Goal: Navigation & Orientation: Find specific page/section

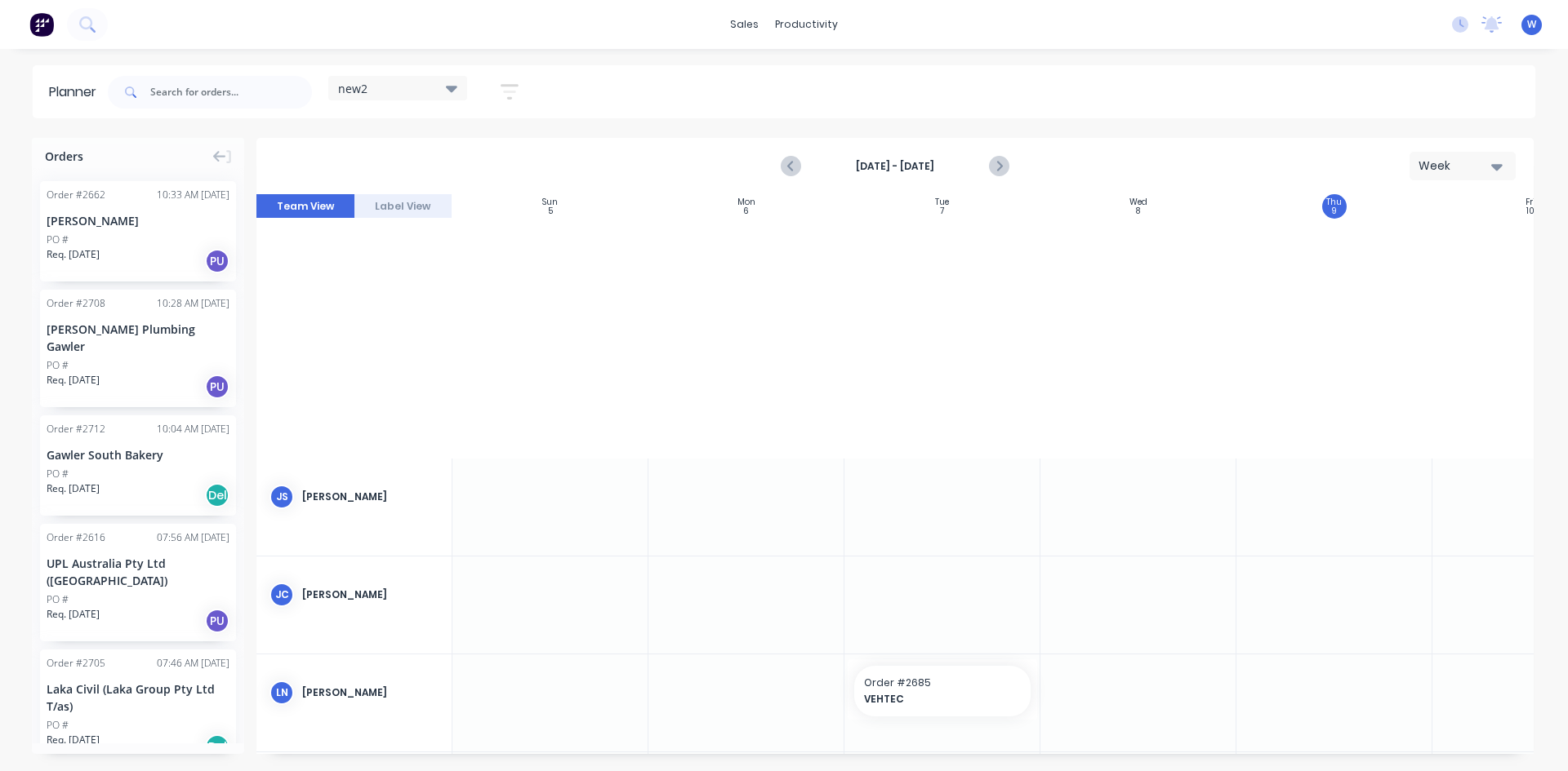
scroll to position [623, 1]
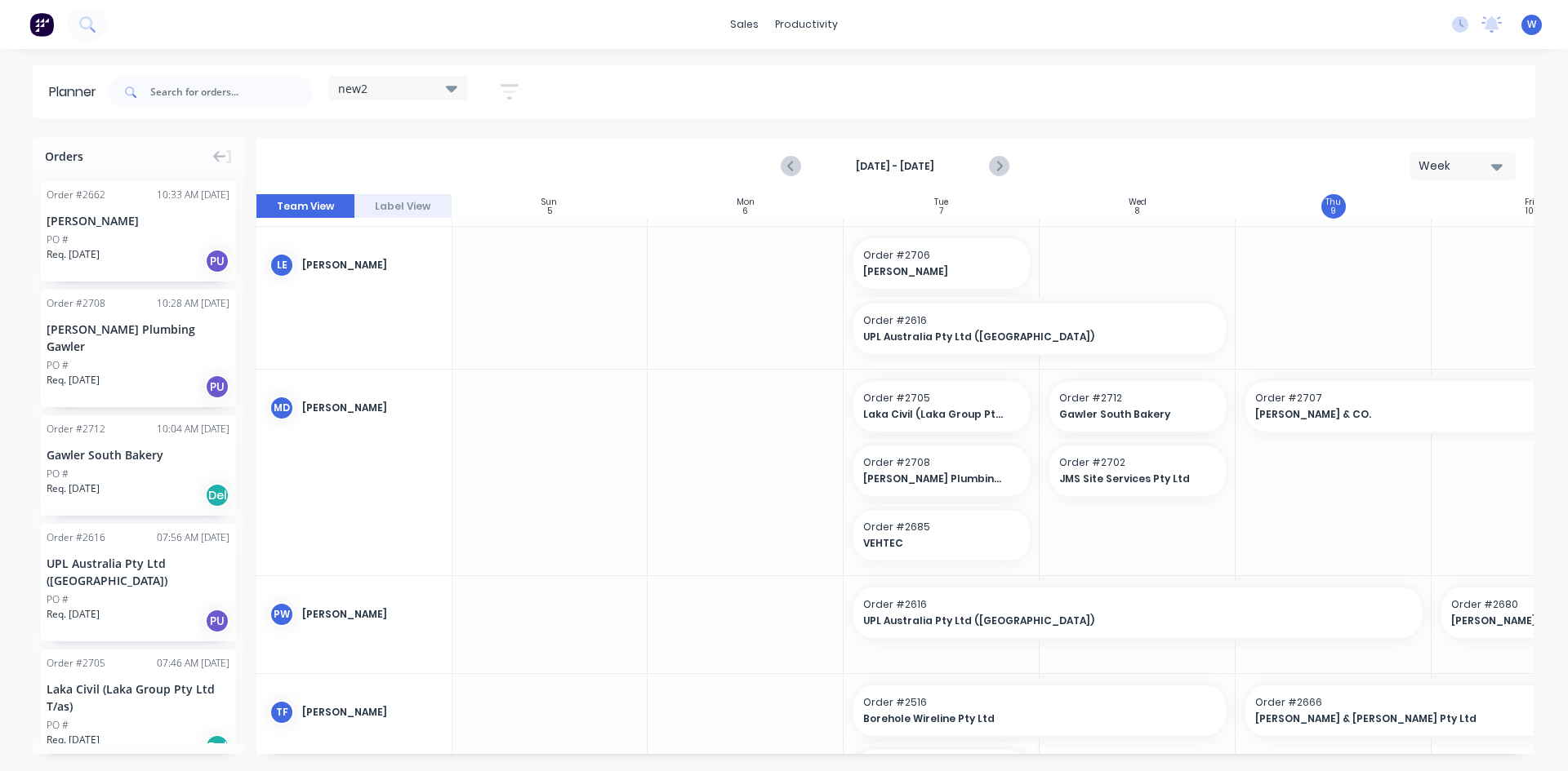
click at [634, 377] on div at bounding box center [549, 472] width 196 height 206
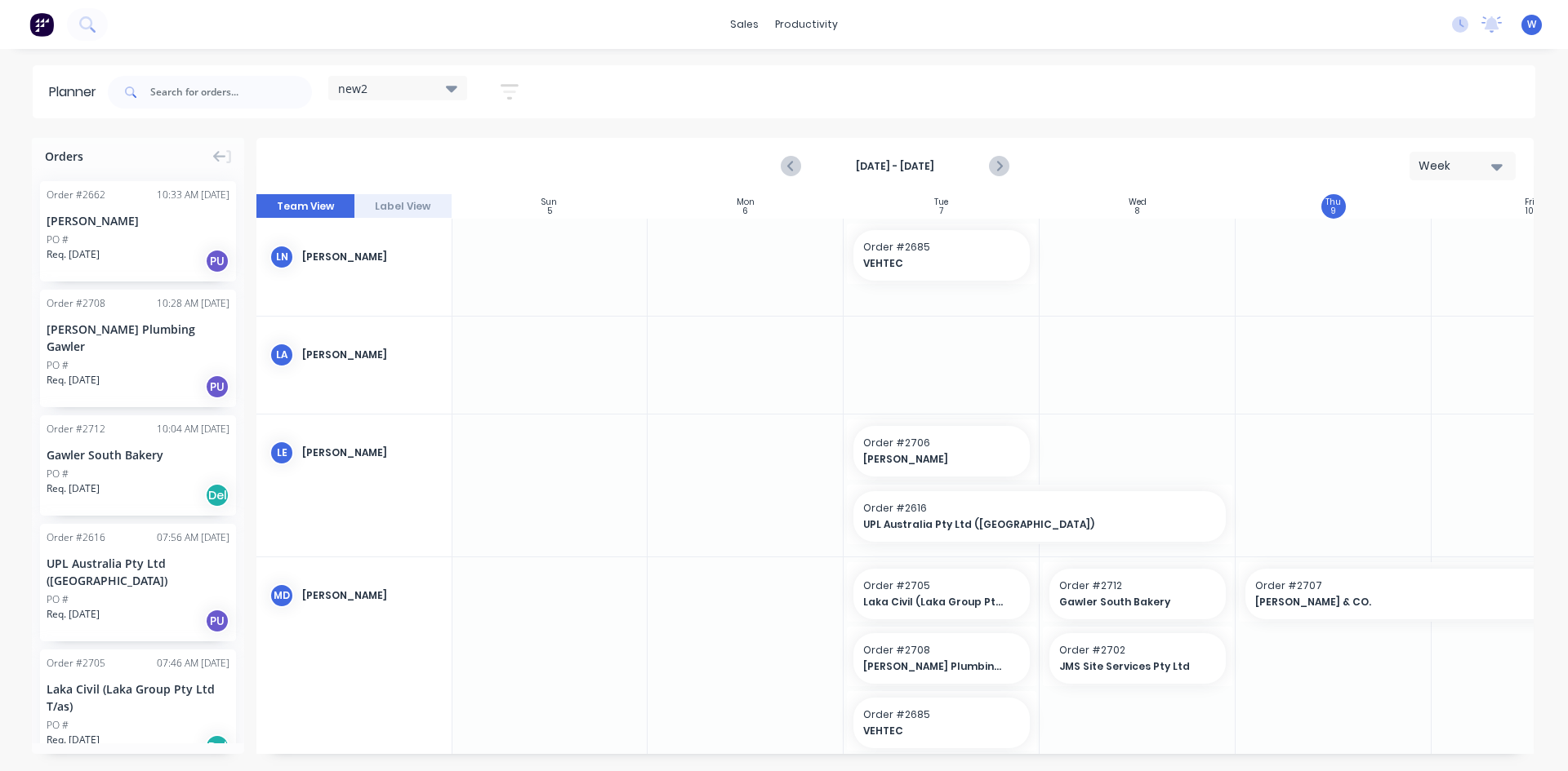
scroll to position [297, 1]
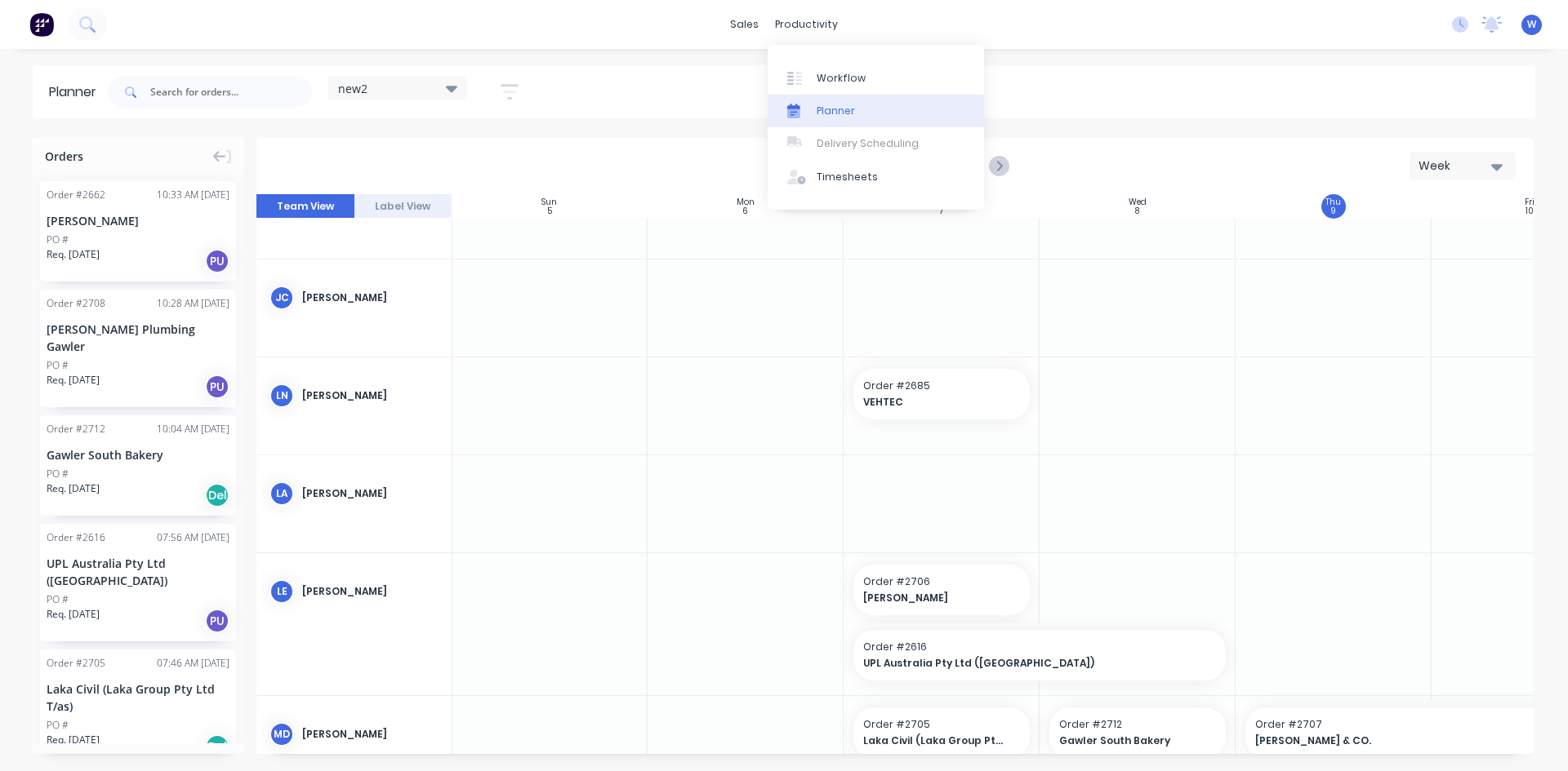
click at [827, 108] on div "Planner" at bounding box center [835, 111] width 39 height 14
click at [839, 175] on div "Timesheets" at bounding box center [847, 177] width 61 height 14
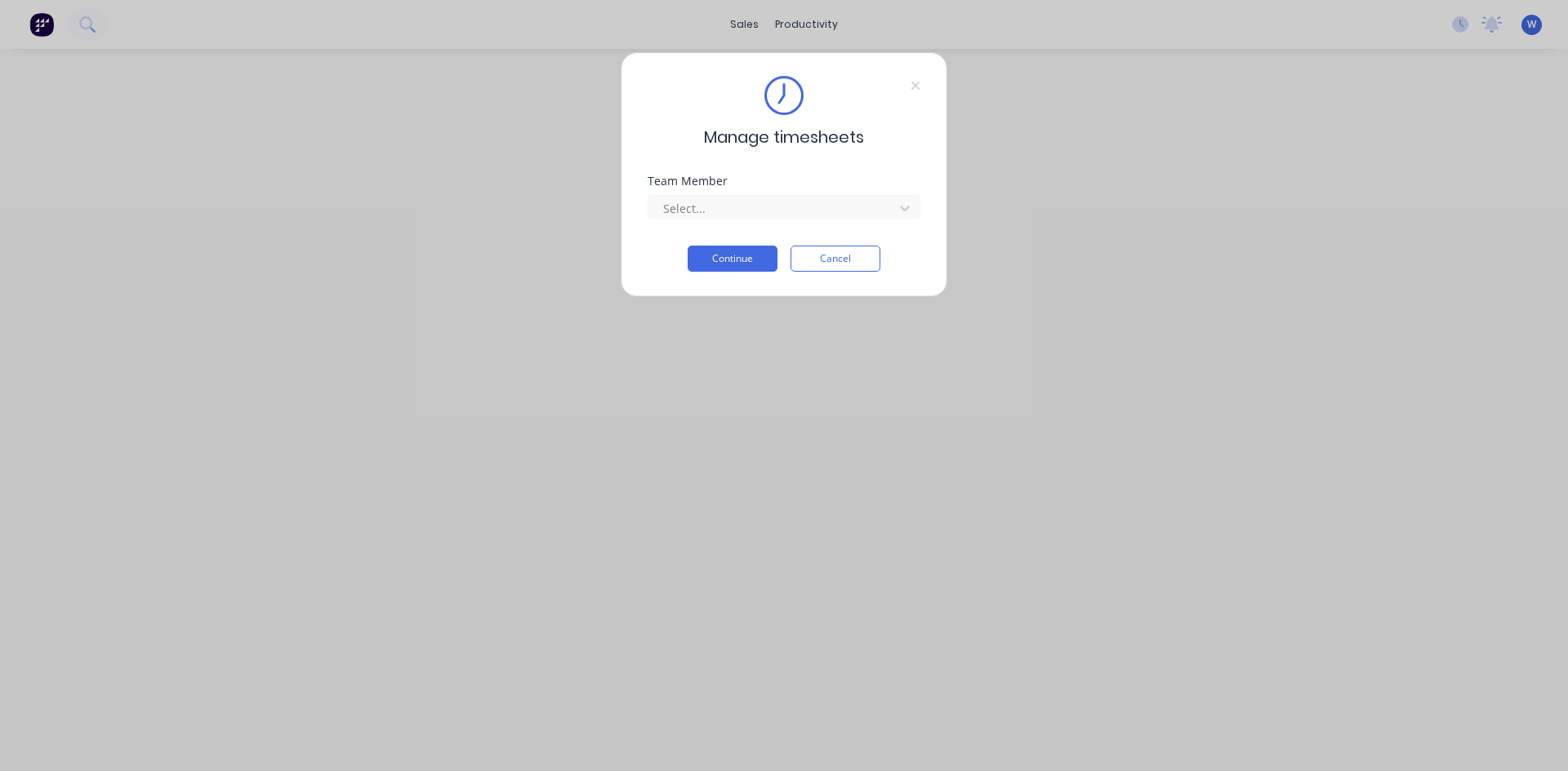
click at [820, 251] on button "Cancel" at bounding box center [835, 259] width 90 height 26
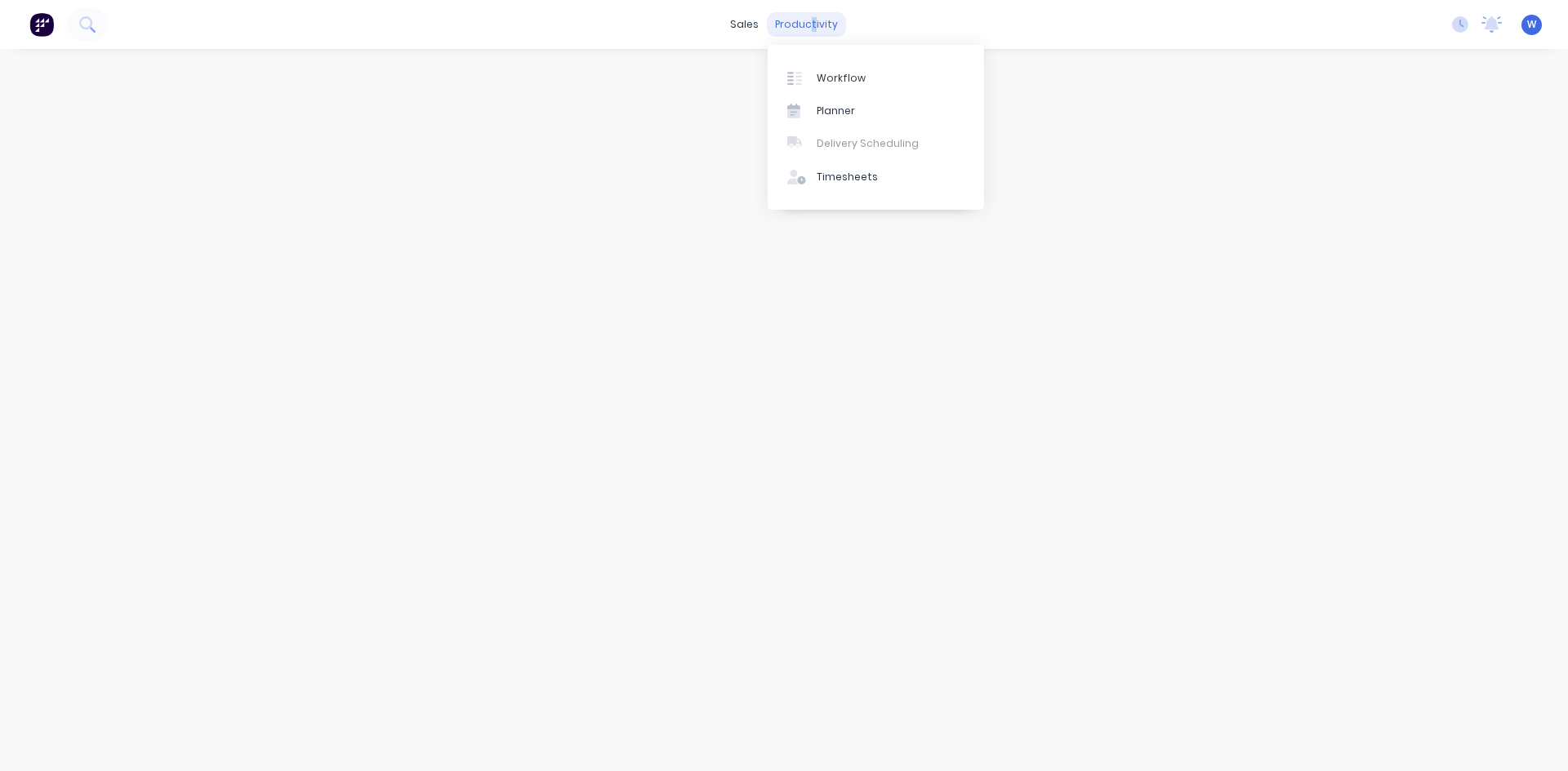
click at [815, 18] on div "productivity" at bounding box center [807, 24] width 79 height 24
click at [825, 107] on div "Planner" at bounding box center [835, 111] width 39 height 14
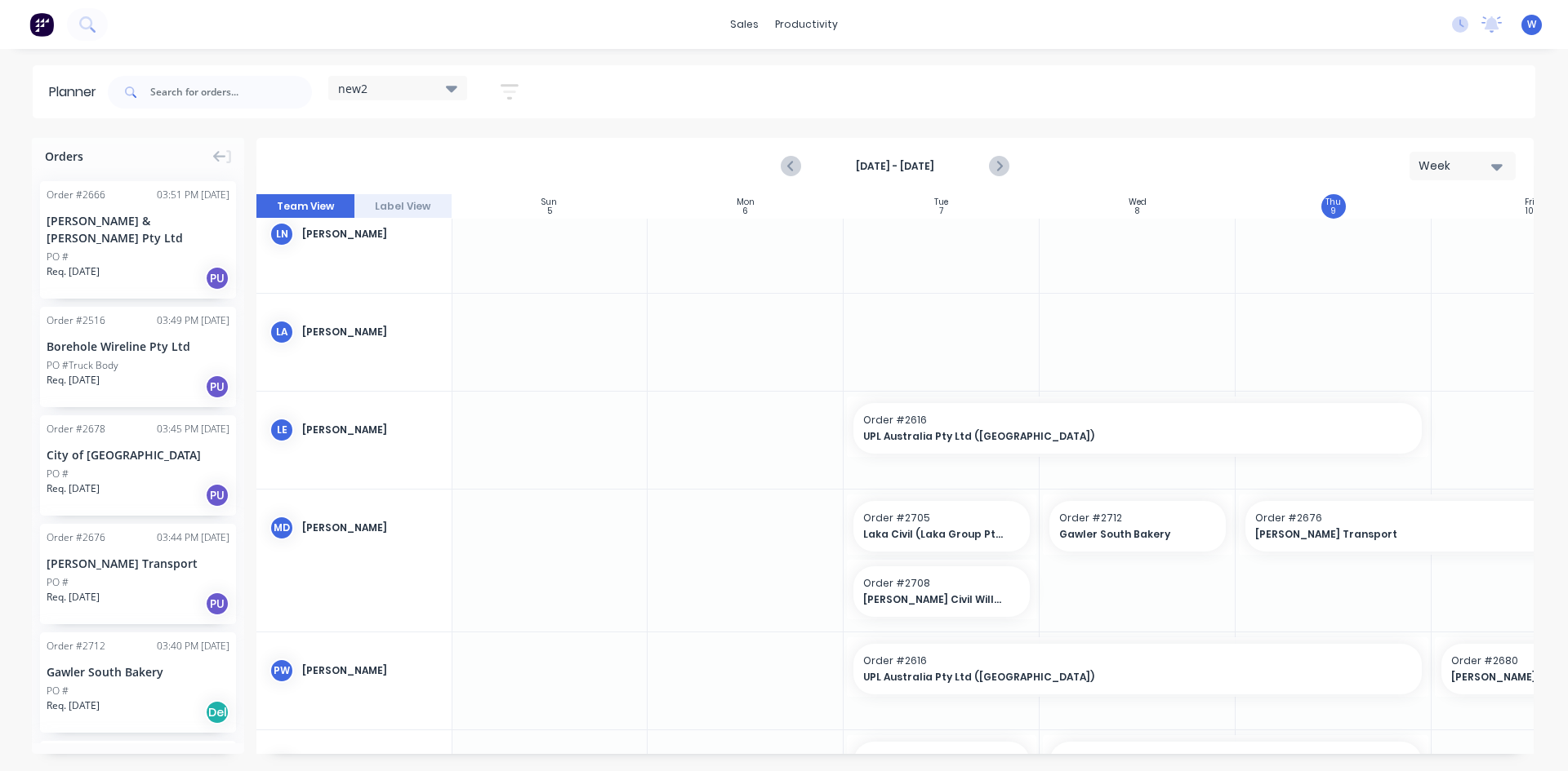
scroll to position [432, 1]
